Goal: Information Seeking & Learning: Learn about a topic

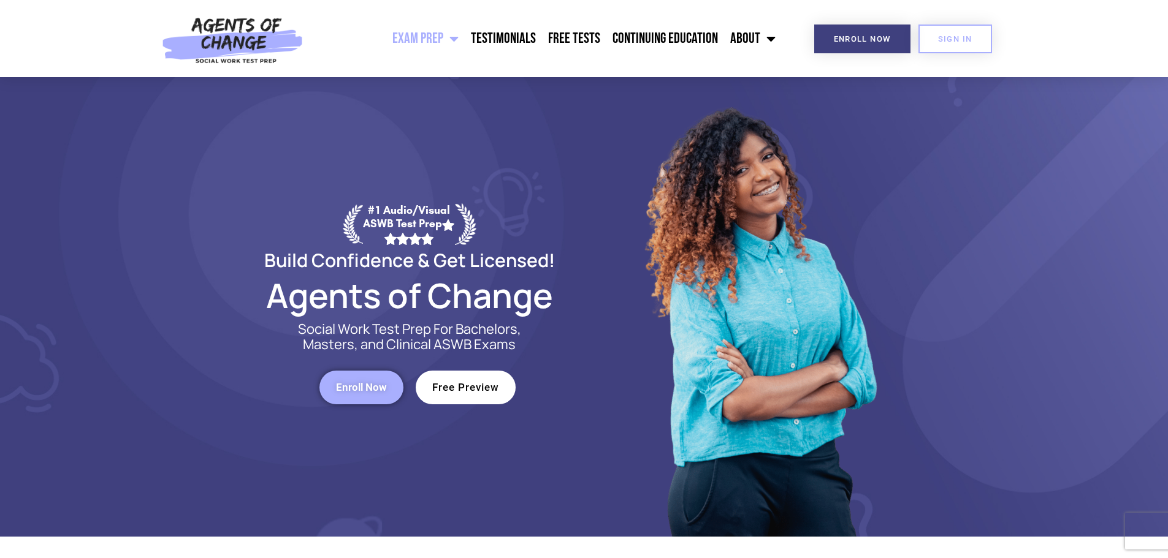
click at [490, 388] on span "Free Preview" at bounding box center [465, 387] width 67 height 10
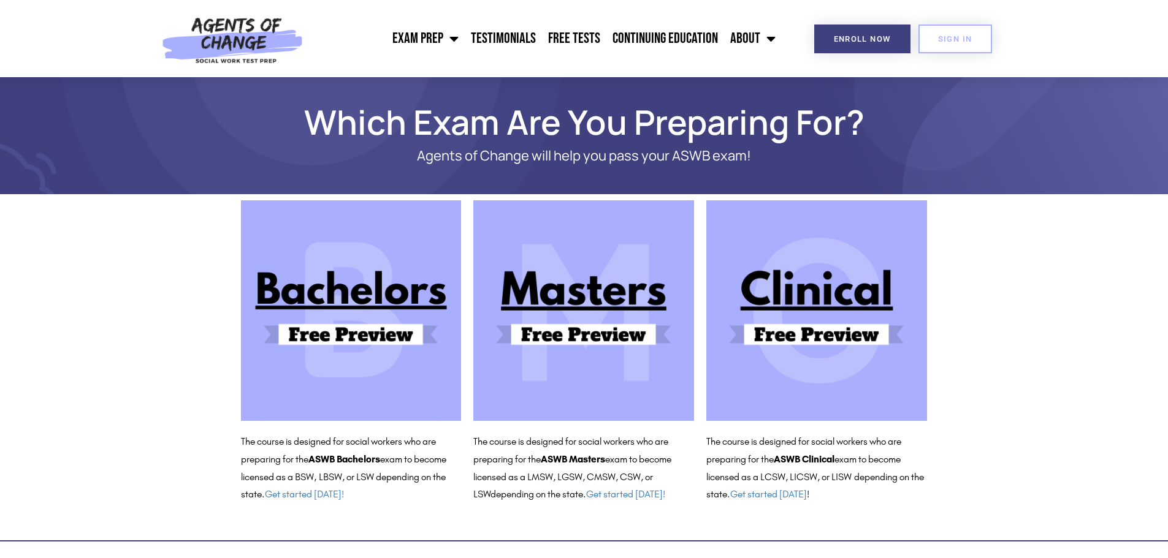
click at [835, 326] on img at bounding box center [816, 310] width 221 height 221
click at [591, 46] on link "Free Tests" at bounding box center [574, 38] width 64 height 31
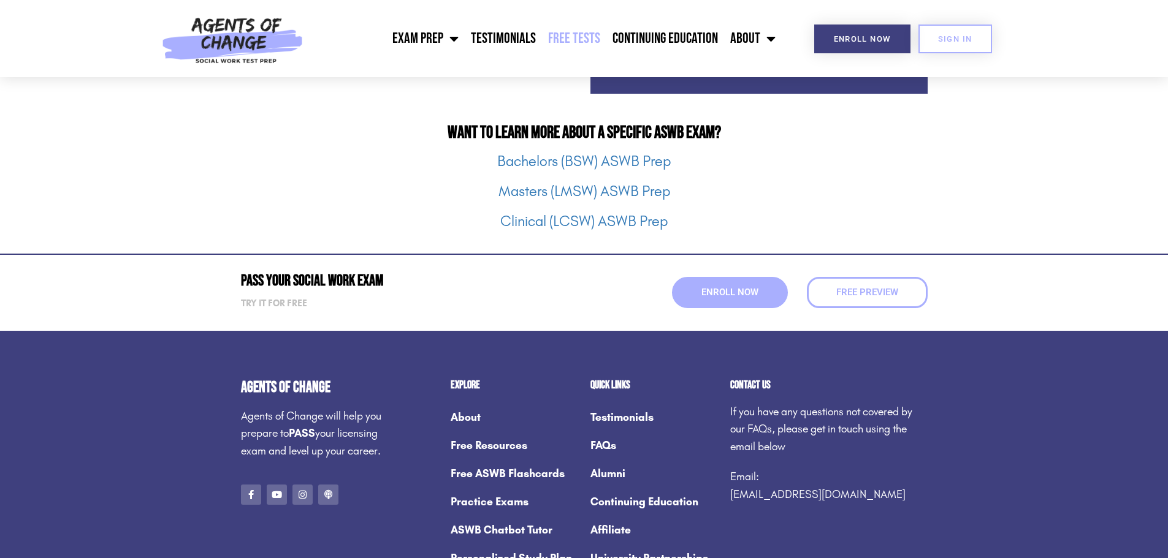
scroll to position [1594, 0]
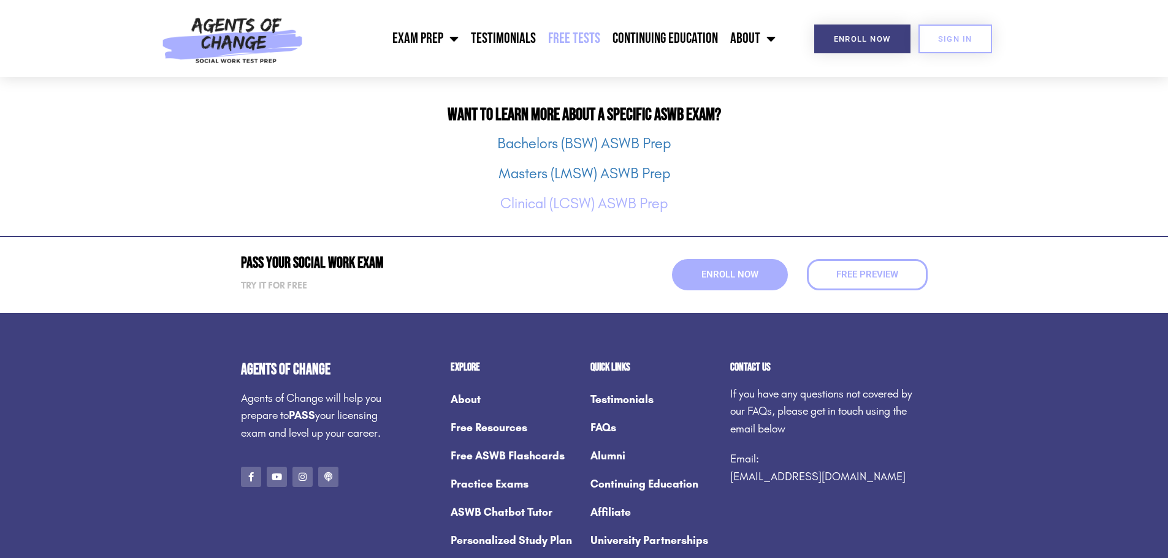
click at [621, 202] on link "Clinical (LCSW) ASWB Prep" at bounding box center [583, 203] width 167 height 17
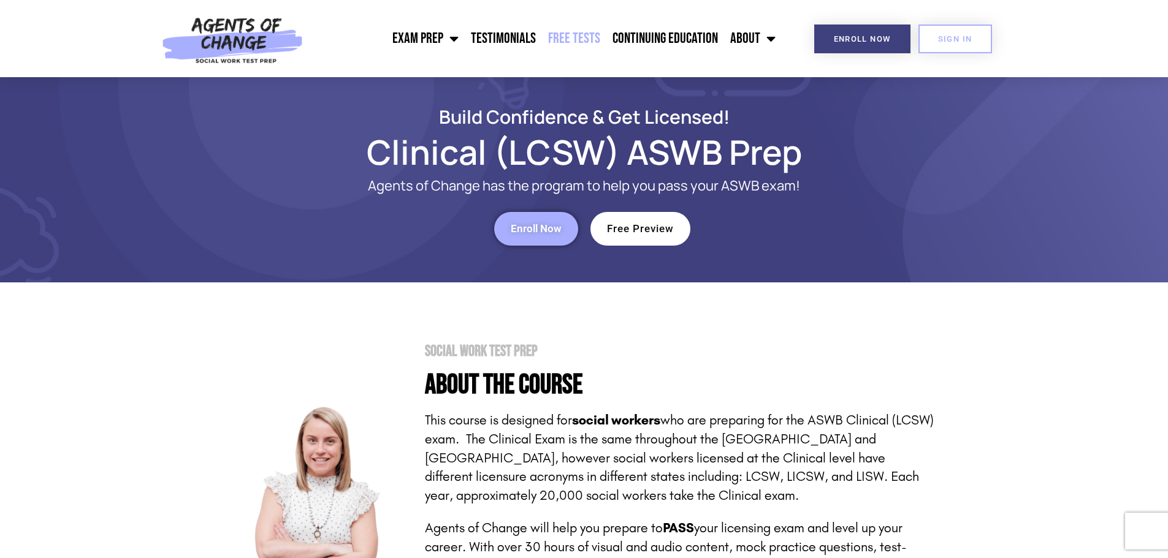
click at [586, 41] on link "Free Tests" at bounding box center [574, 38] width 64 height 31
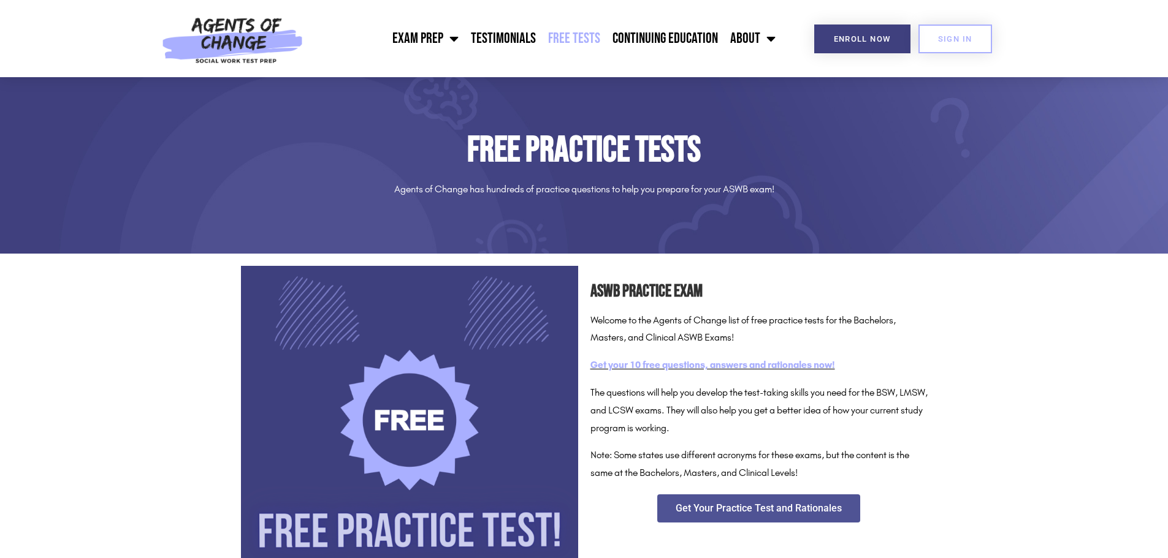
click at [761, 367] on link "Get your 10 free questions, answers and rationales now!" at bounding box center [712, 365] width 245 height 12
